Goal: Communication & Community: Answer question/provide support

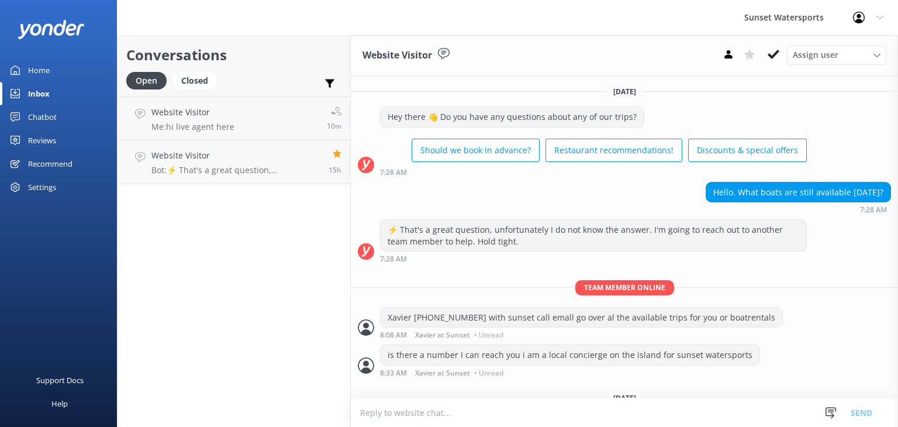
scroll to position [39, 0]
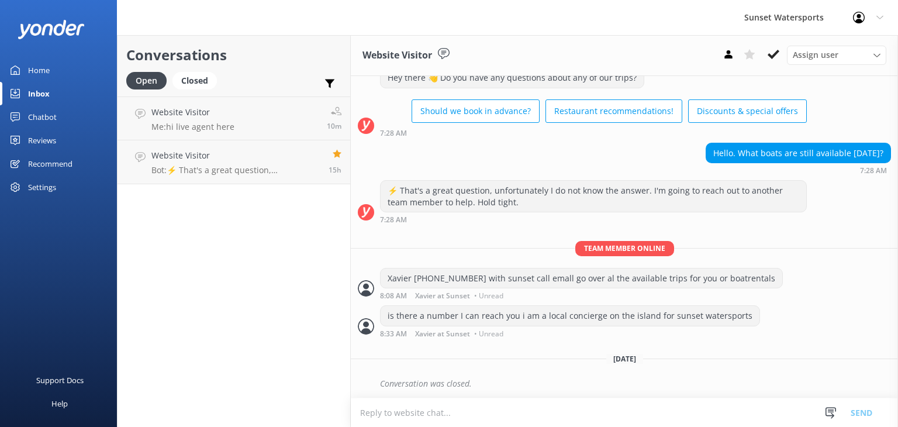
click at [260, 277] on div "Conversations Open Closed Important Assigned to me Unassigned Website Visitor M…" at bounding box center [234, 231] width 234 height 392
click at [193, 120] on div "Website Visitor Me: hi live agent here" at bounding box center [192, 118] width 83 height 25
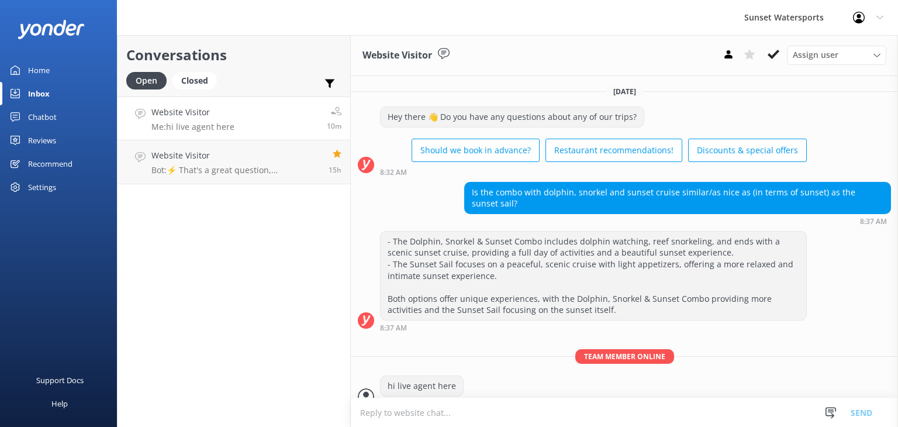
scroll to position [14, 0]
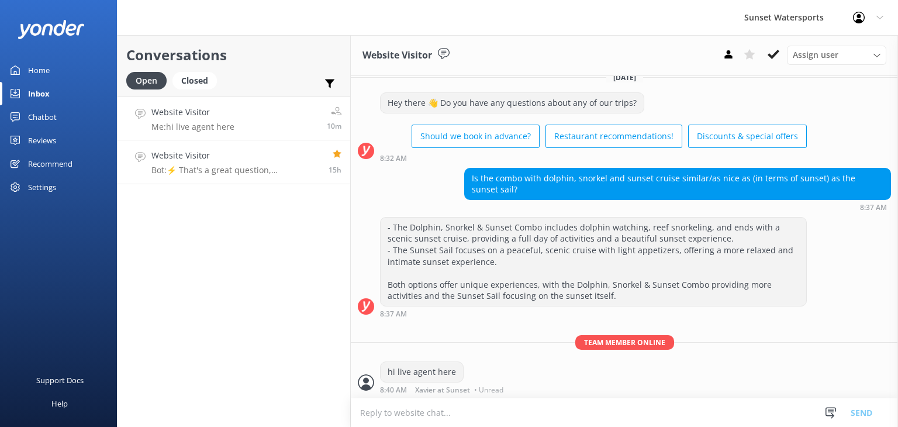
click at [204, 154] on h4 "Website Visitor" at bounding box center [235, 155] width 168 height 13
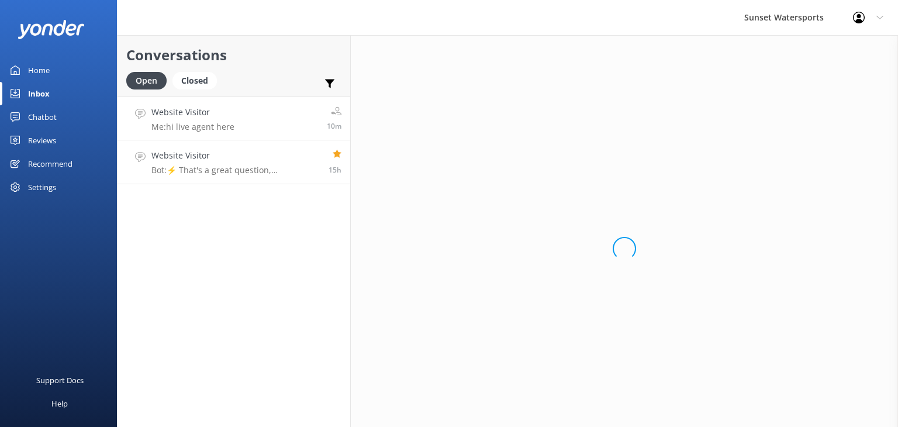
click at [299, 116] on link "Website Visitor Me: hi live agent here 10m" at bounding box center [234, 119] width 233 height 44
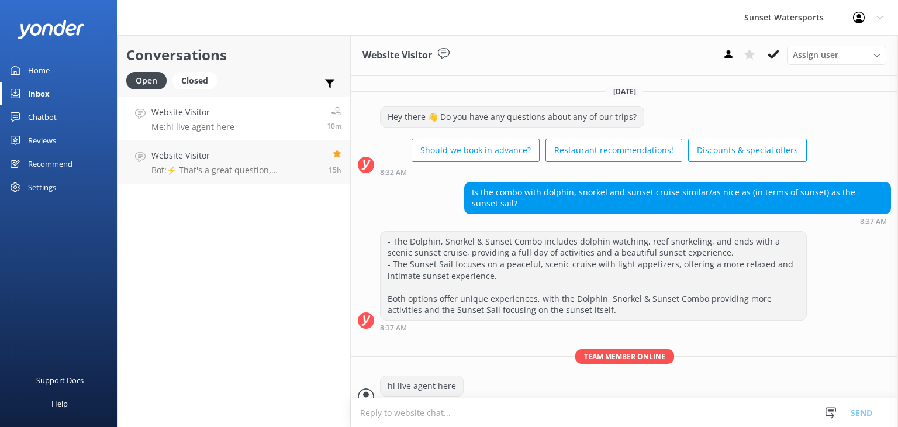
scroll to position [14, 0]
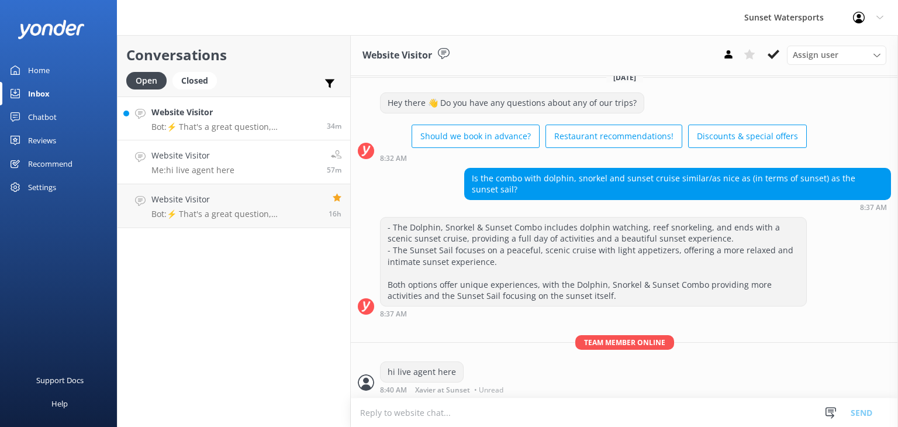
click at [254, 129] on p "Bot: ⚡ That's a great question, unfortunately I do not know the answer. I'm goi…" at bounding box center [234, 127] width 167 height 11
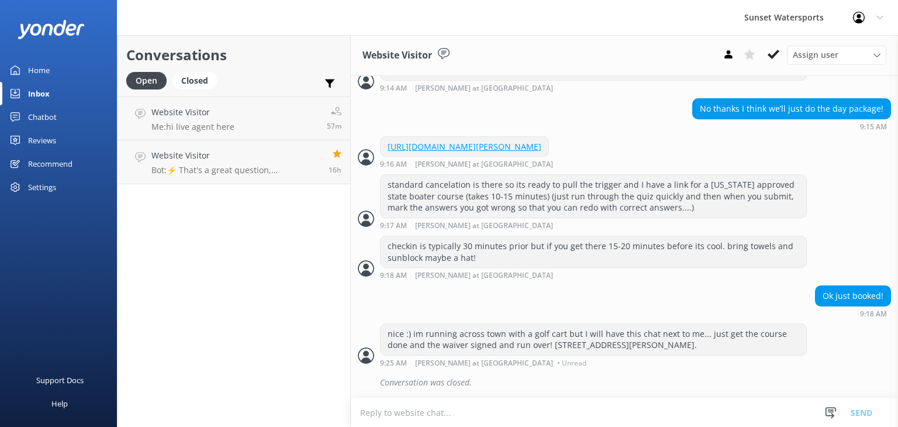
scroll to position [1320, 0]
click at [191, 126] on p "Me: hi live agent here" at bounding box center [192, 127] width 83 height 11
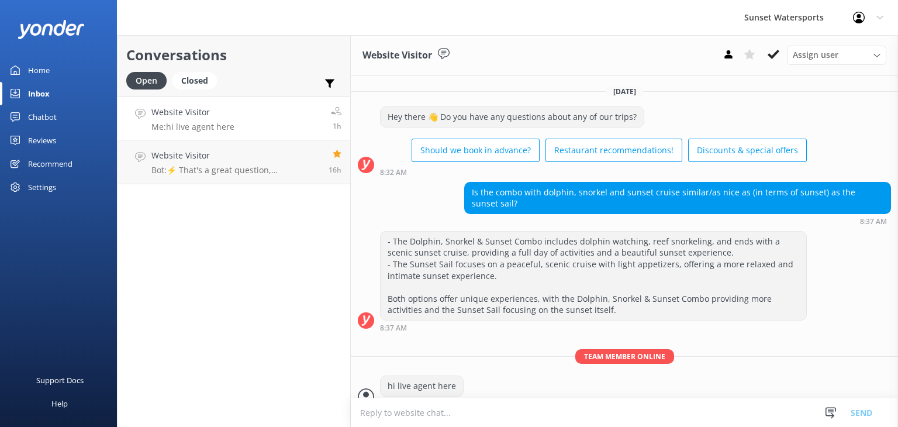
scroll to position [14, 0]
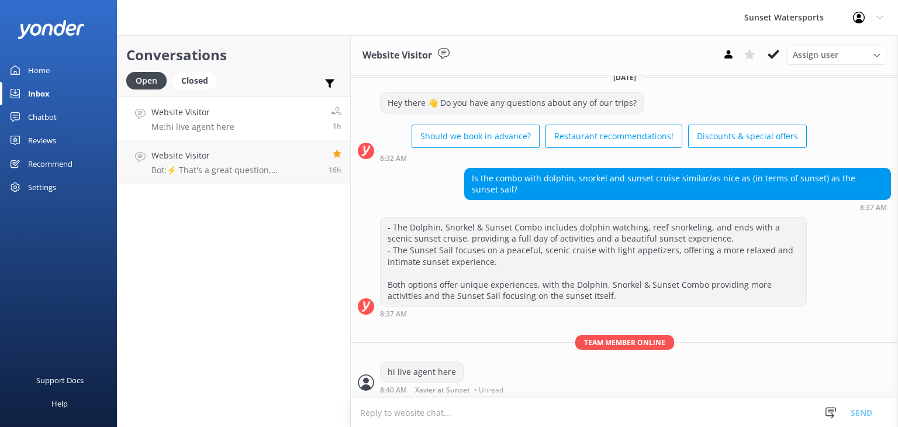
click at [292, 108] on link "Website Visitor Me: hi live agent here 1h" at bounding box center [234, 119] width 233 height 44
click at [280, 122] on link "Website Visitor Me: hi live agent here 1h" at bounding box center [234, 119] width 233 height 44
